Goal: Find specific page/section: Find specific page/section

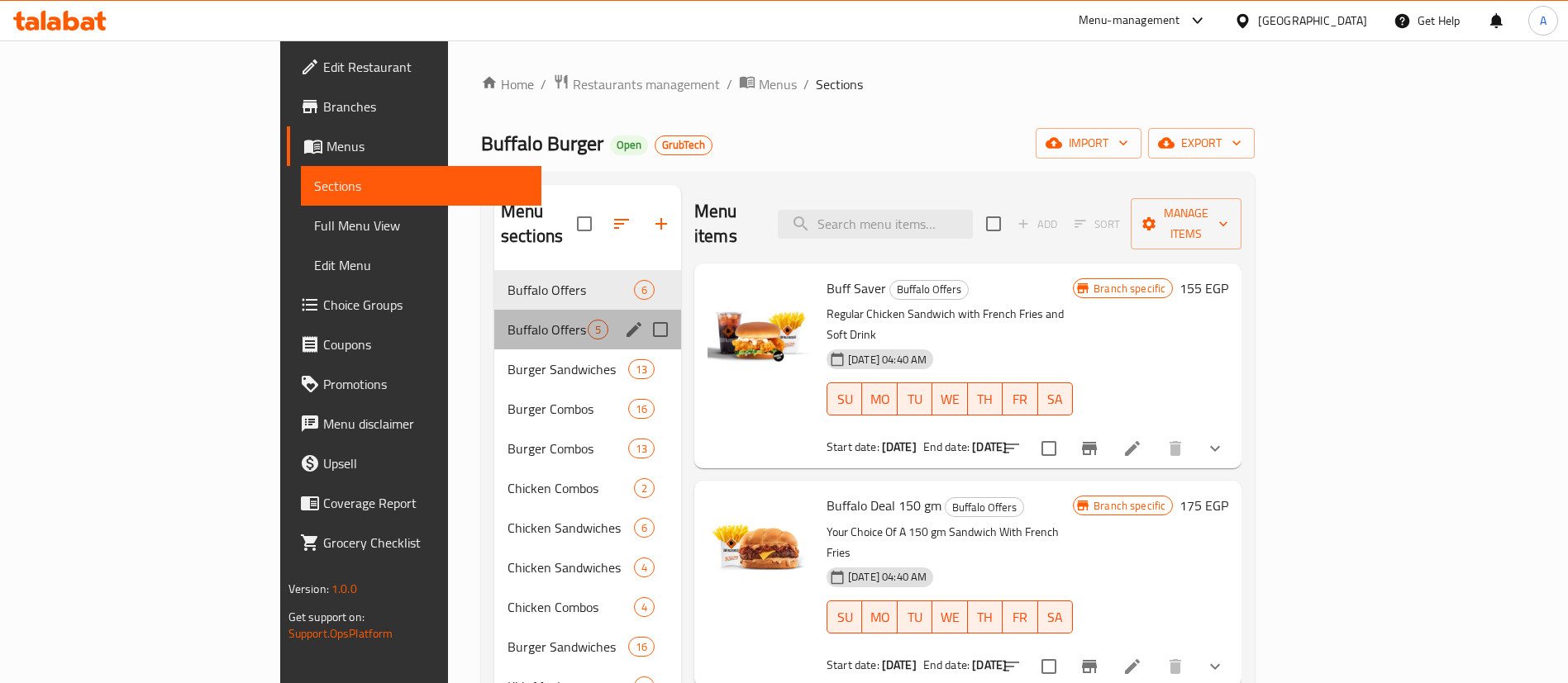
click at [494, 315] on div "Buffalo Offers 5" at bounding box center [588, 330] width 187 height 39
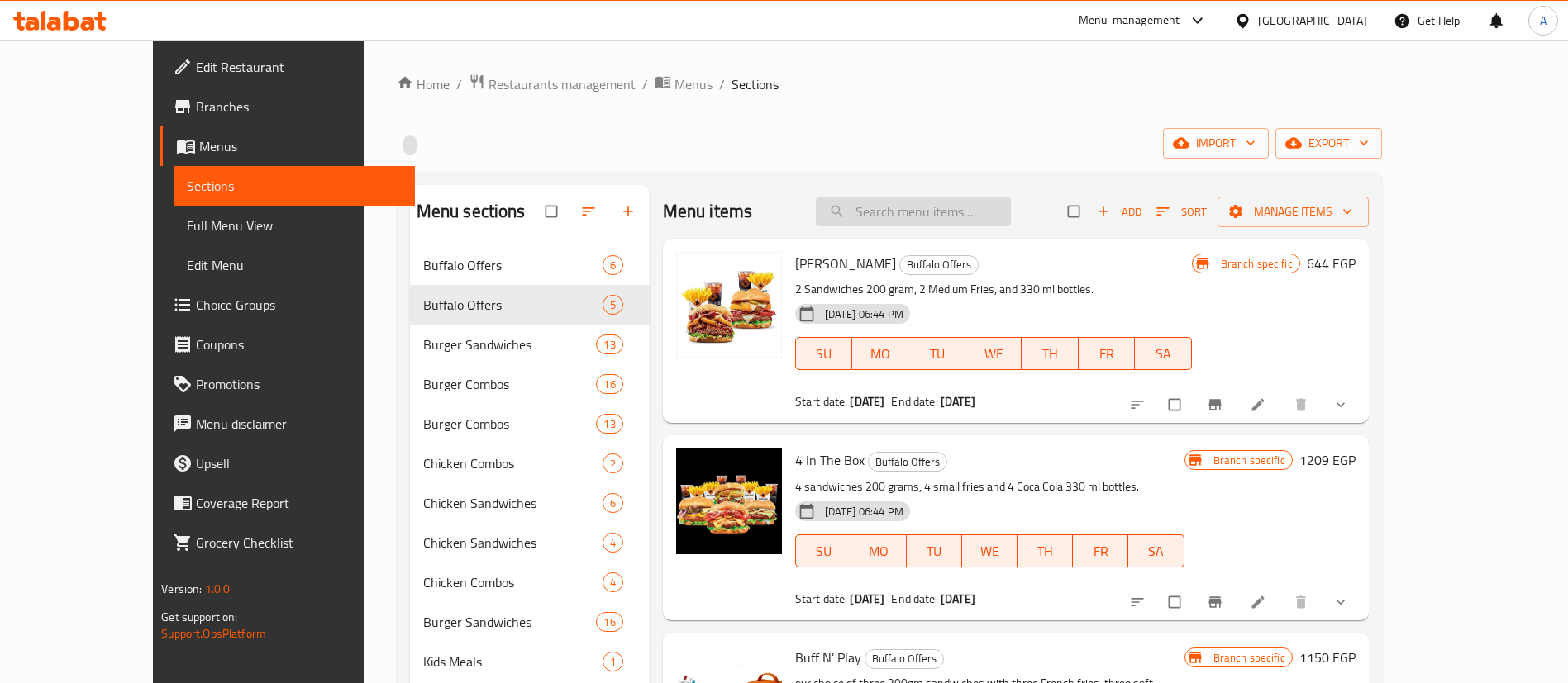
click at [948, 211] on input "search" at bounding box center [913, 211] width 195 height 29
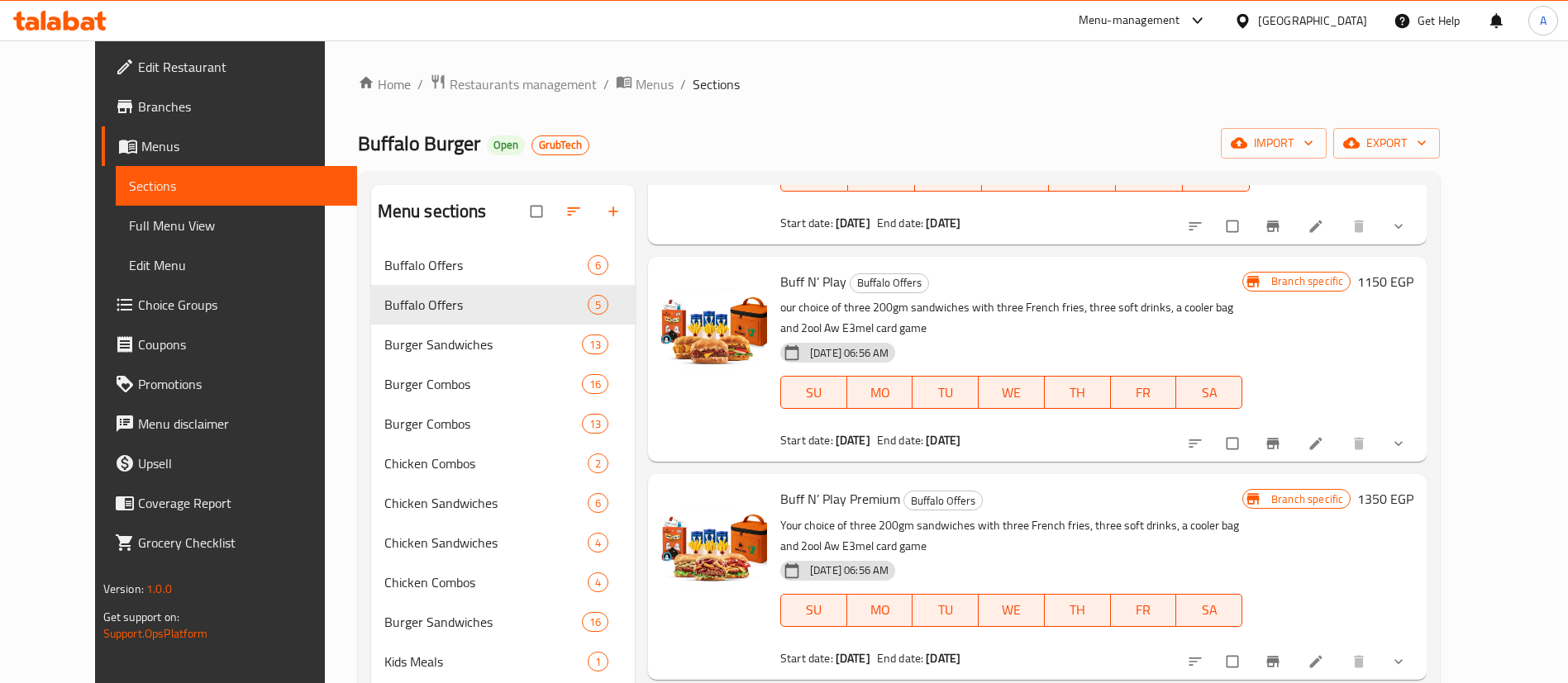
scroll to position [796, 0]
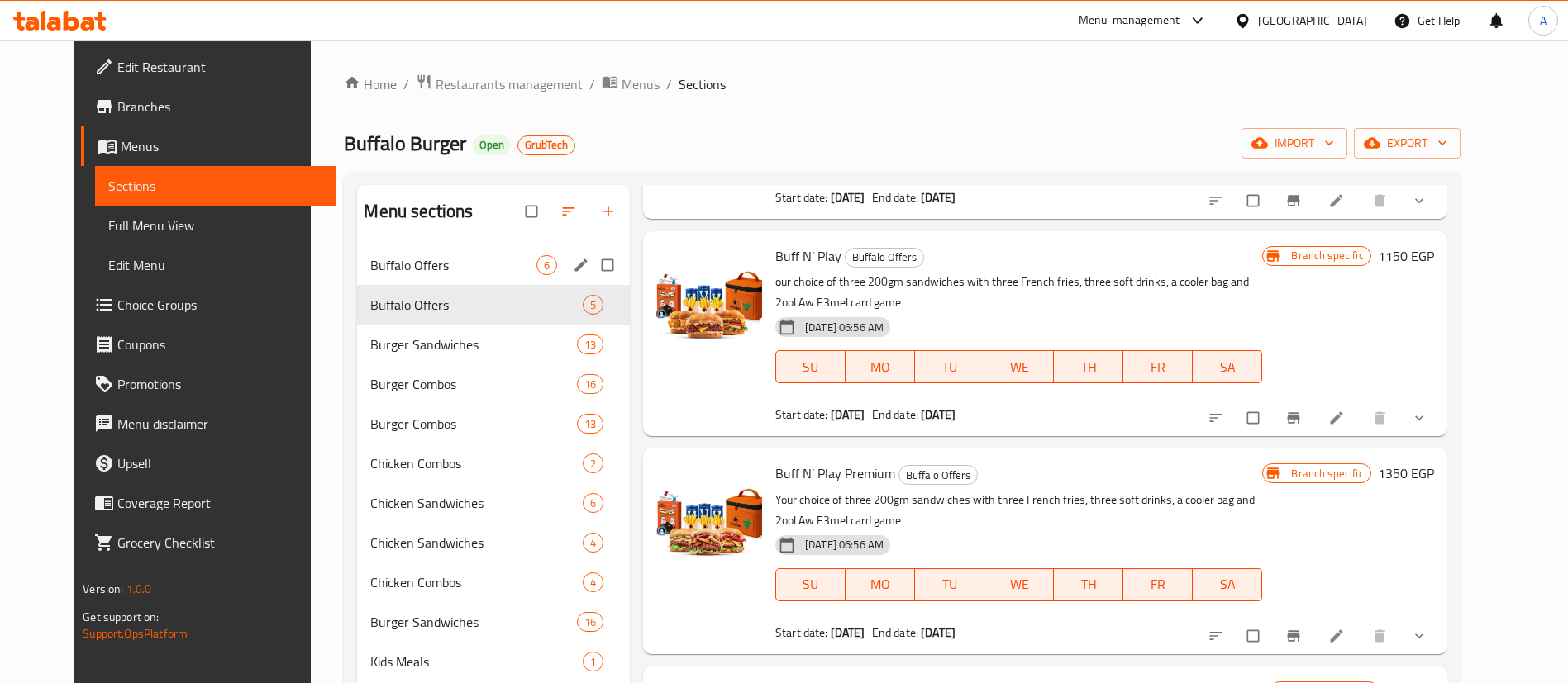
type input "buff"
click at [441, 261] on span "Buffalo Offers" at bounding box center [452, 264] width 165 height 20
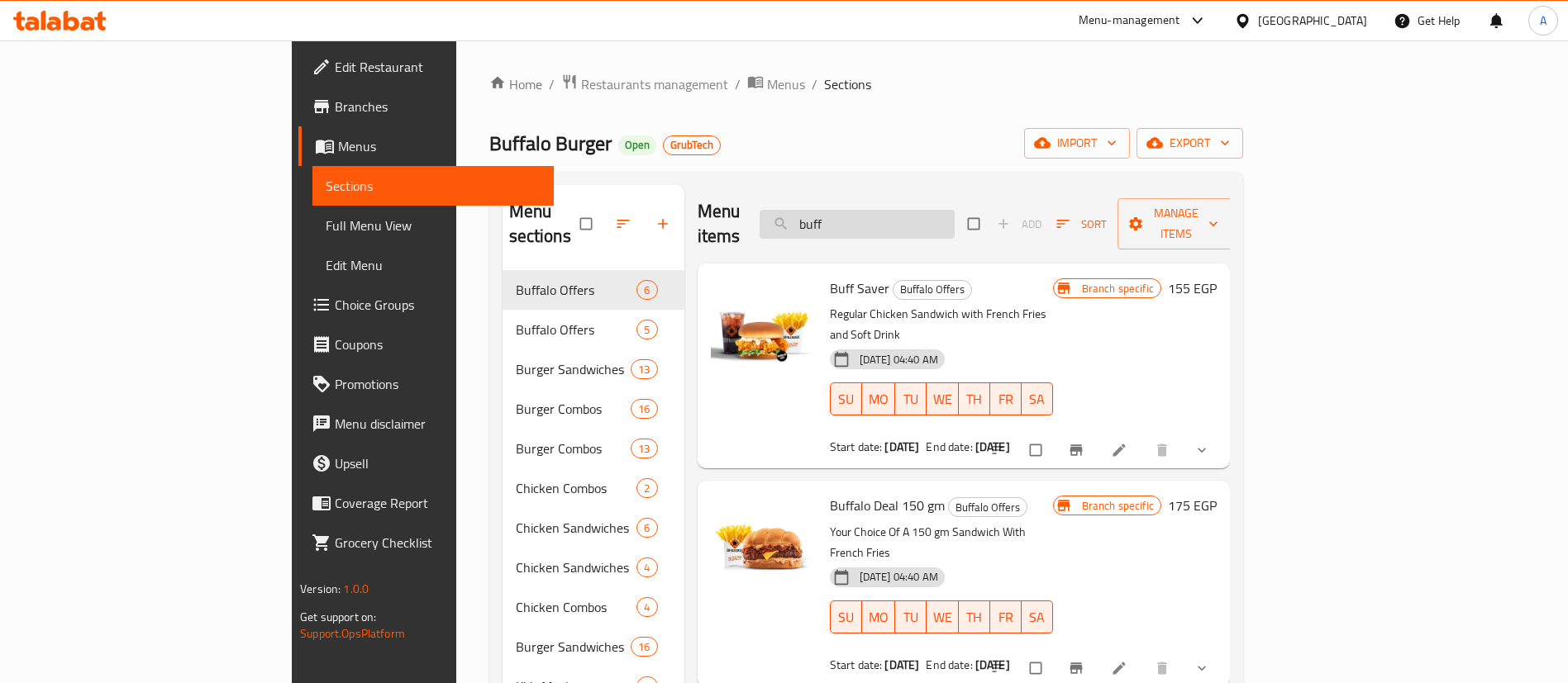
click at [955, 211] on input "buff" at bounding box center [857, 224] width 195 height 29
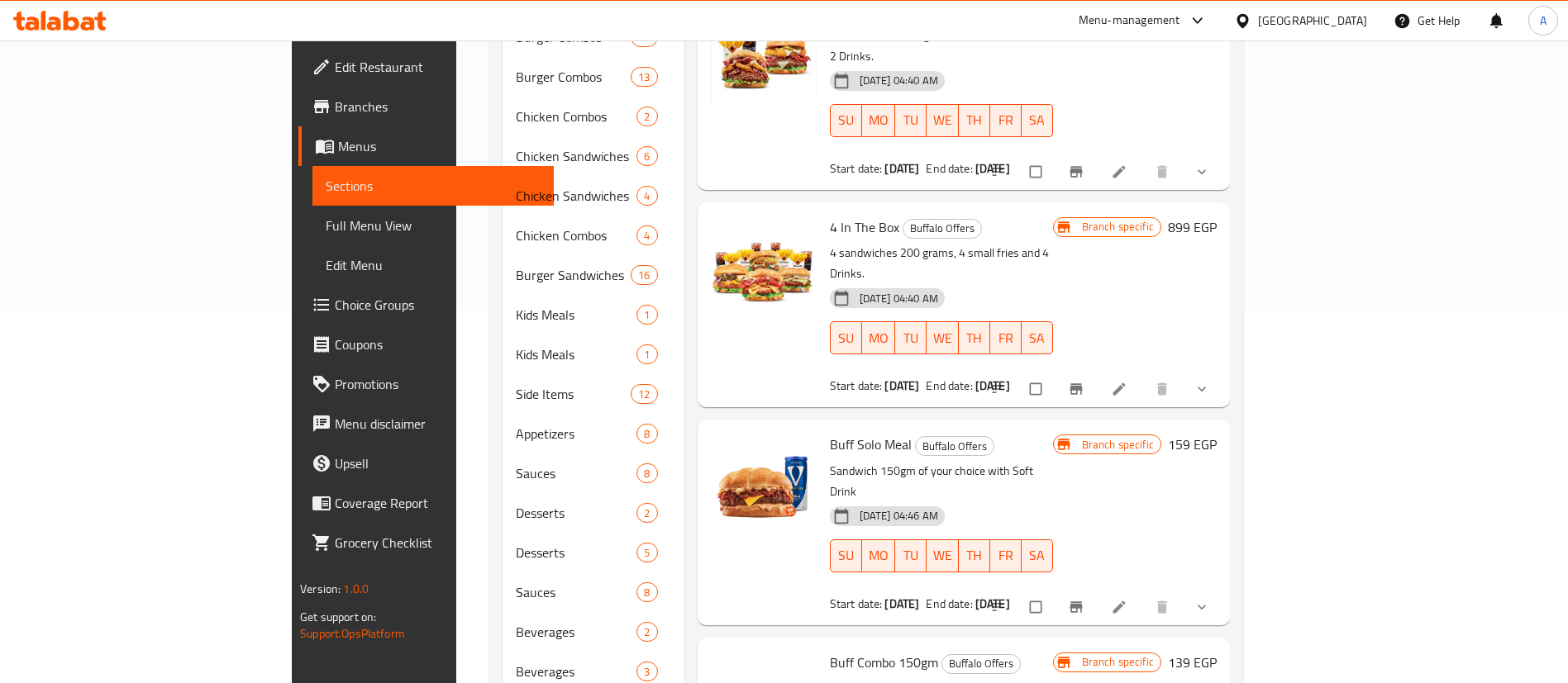
scroll to position [408, 0]
